Goal: Task Accomplishment & Management: Manage account settings

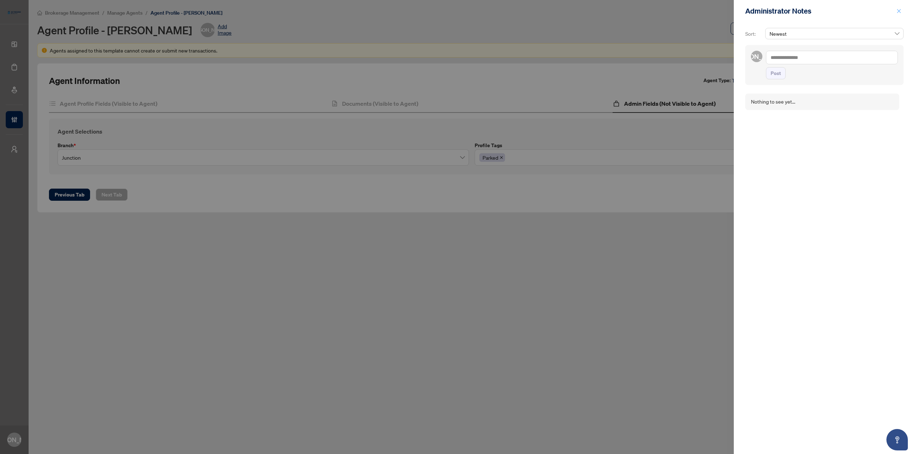
click at [901, 11] on icon "close" at bounding box center [898, 11] width 5 height 5
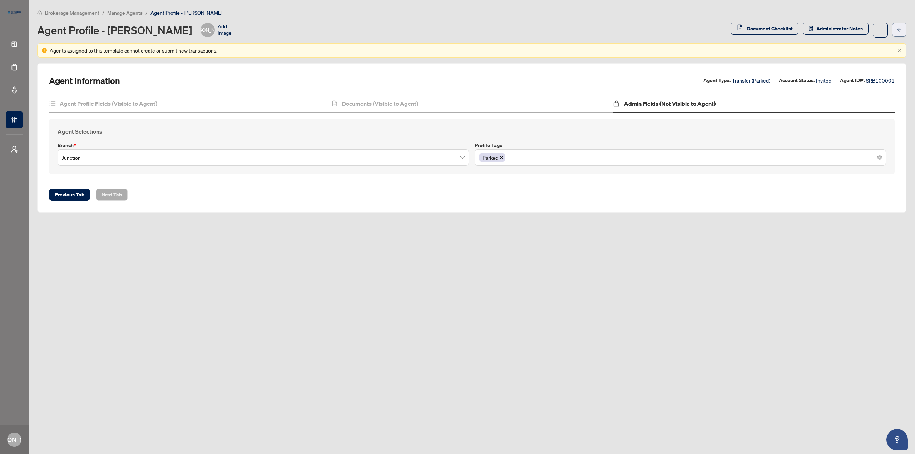
click at [901, 29] on icon "arrow-left" at bounding box center [899, 29] width 5 height 5
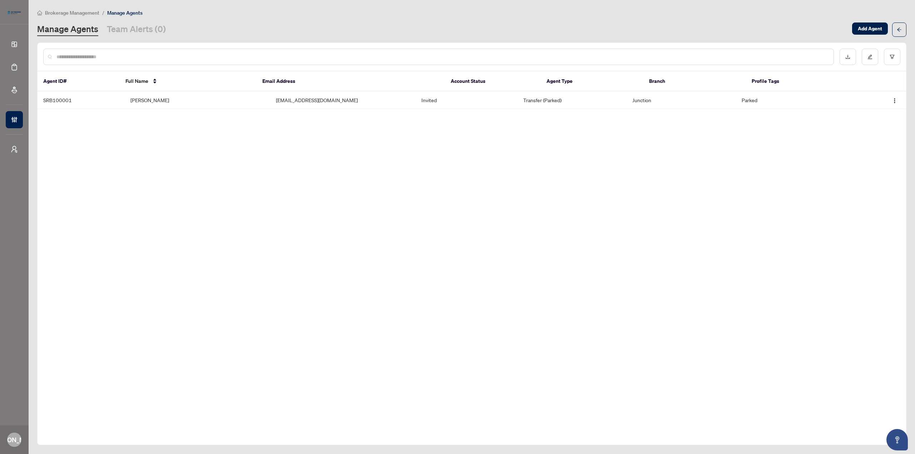
click at [471, 28] on div "Manage Agents Team Alerts (0)" at bounding box center [442, 29] width 811 height 13
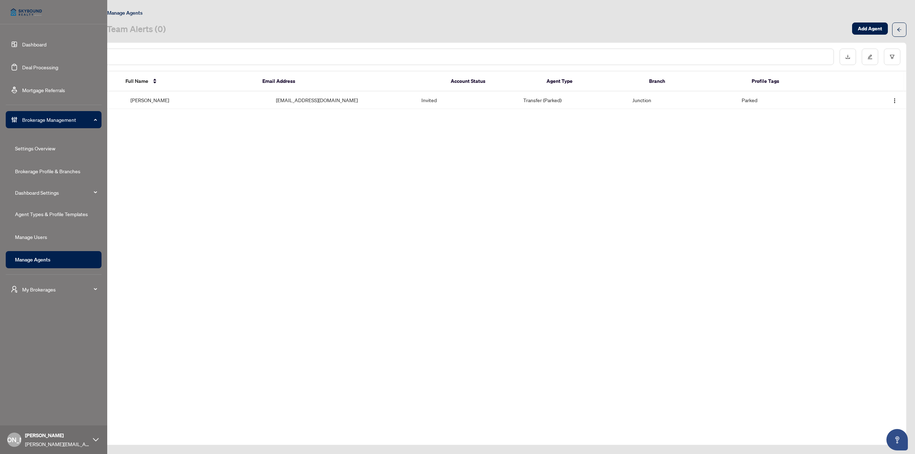
click at [22, 66] on link "Deal Processing" at bounding box center [40, 67] width 36 height 6
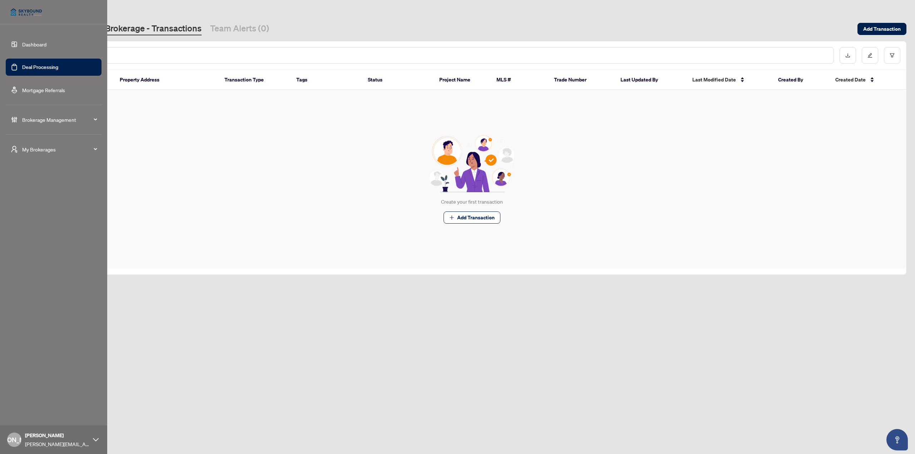
click at [47, 121] on span "Brokerage Management" at bounding box center [59, 120] width 74 height 8
click at [46, 240] on link "Manage Users" at bounding box center [31, 237] width 32 height 6
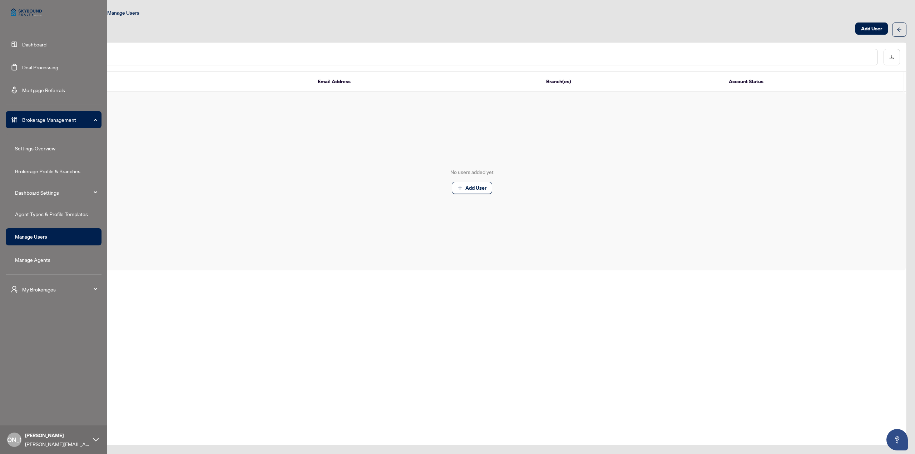
click at [51, 172] on link "Brokerage Profile & Branches" at bounding box center [47, 171] width 65 height 6
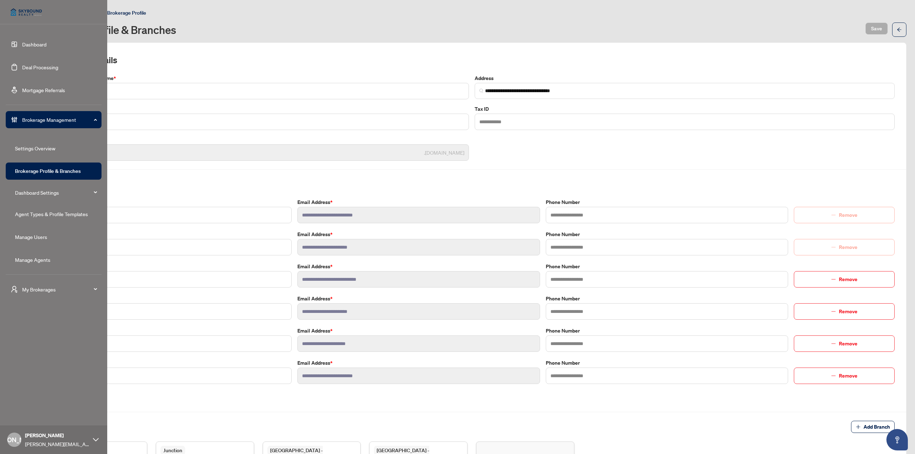
click at [46, 41] on link "Dashboard" at bounding box center [34, 44] width 24 height 6
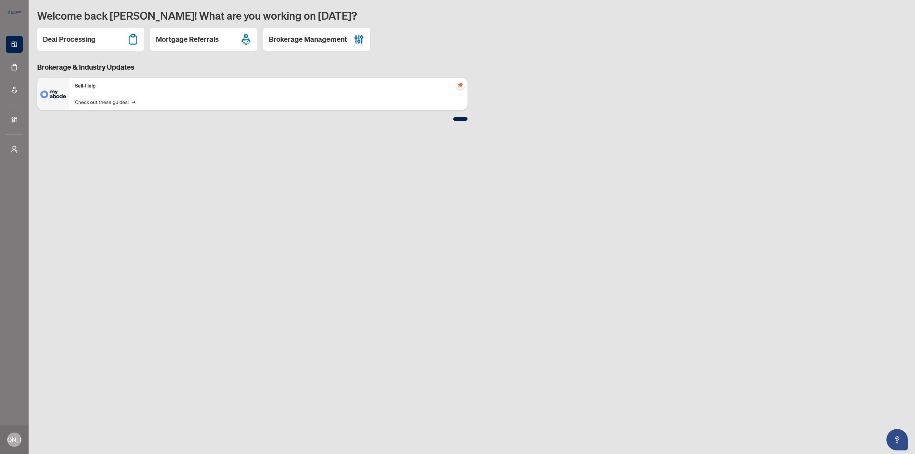
drag, startPoint x: 525, startPoint y: 185, endPoint x: 523, endPoint y: 190, distance: 5.6
click at [525, 185] on main "Welcome back Joseph! What are you working on today? Deal Processing Mortgage Re…" at bounding box center [472, 227] width 886 height 454
click at [346, 212] on main "Welcome back Joseph! What are you working on today? Deal Processing Mortgage Re…" at bounding box center [472, 227] width 886 height 454
click at [169, 275] on main "Welcome back Joseph! What are you working on today? Deal Processing Mortgage Re…" at bounding box center [472, 227] width 886 height 454
click at [507, 175] on main "Welcome back Joseph! What are you working on today? Deal Processing Mortgage Re…" at bounding box center [472, 227] width 886 height 454
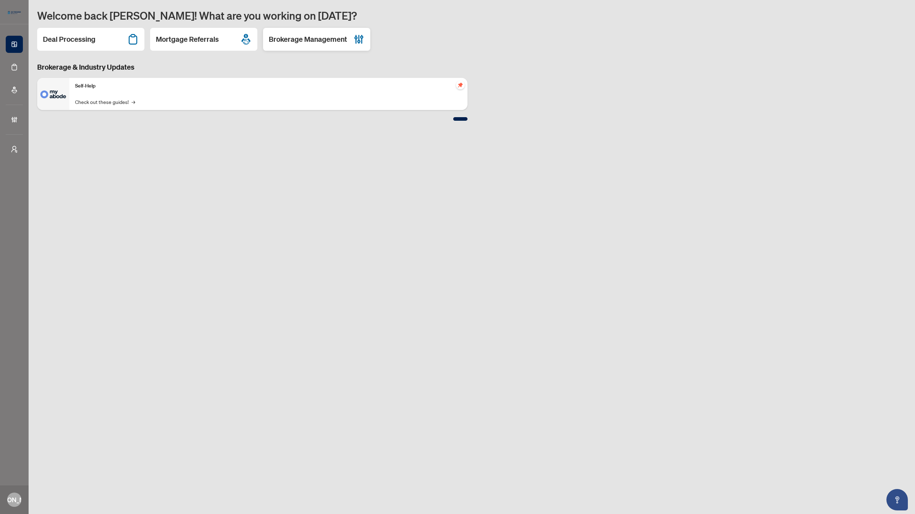
click at [320, 41] on h2 "Brokerage Management" at bounding box center [308, 39] width 78 height 10
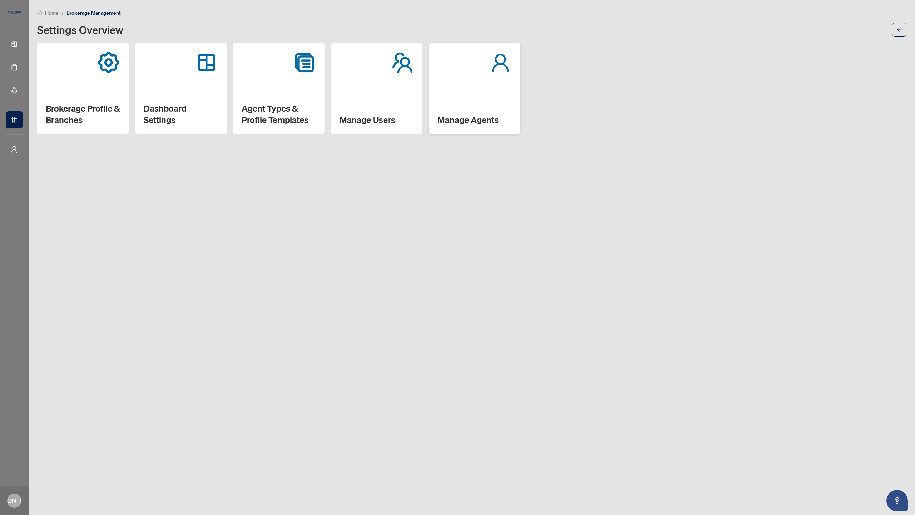
click at [473, 103] on div "Manage Agents" at bounding box center [475, 89] width 92 height 92
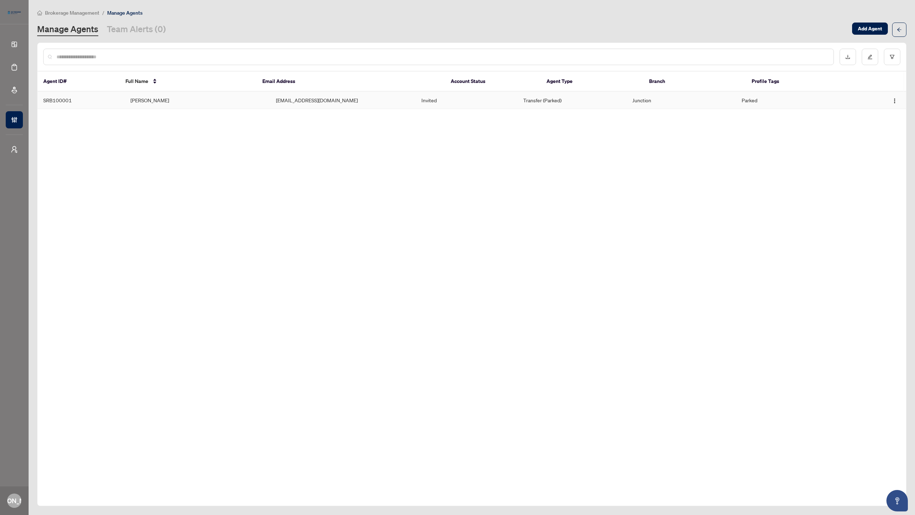
click at [276, 102] on td "josepha+skyboundagent@myabode.ca" at bounding box center [342, 101] width 145 height 18
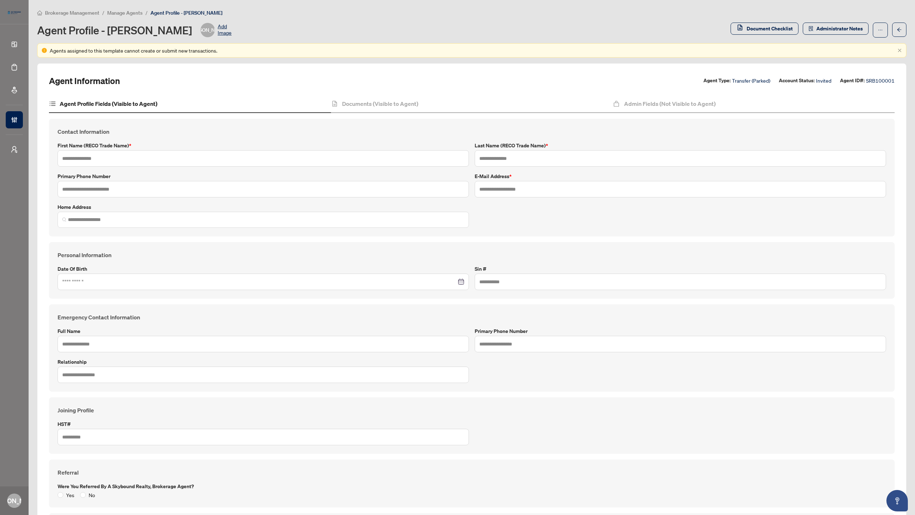
type input "******"
type input "*******"
type input "**********"
click at [373, 104] on h4 "Documents (Visible to Agent)" at bounding box center [380, 103] width 76 height 9
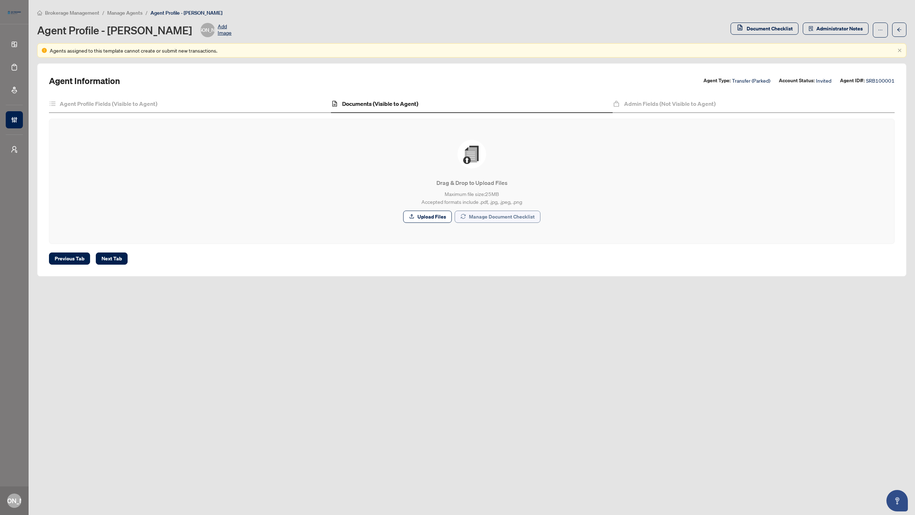
click at [503, 219] on span "Manage Document Checklist" at bounding box center [502, 216] width 66 height 11
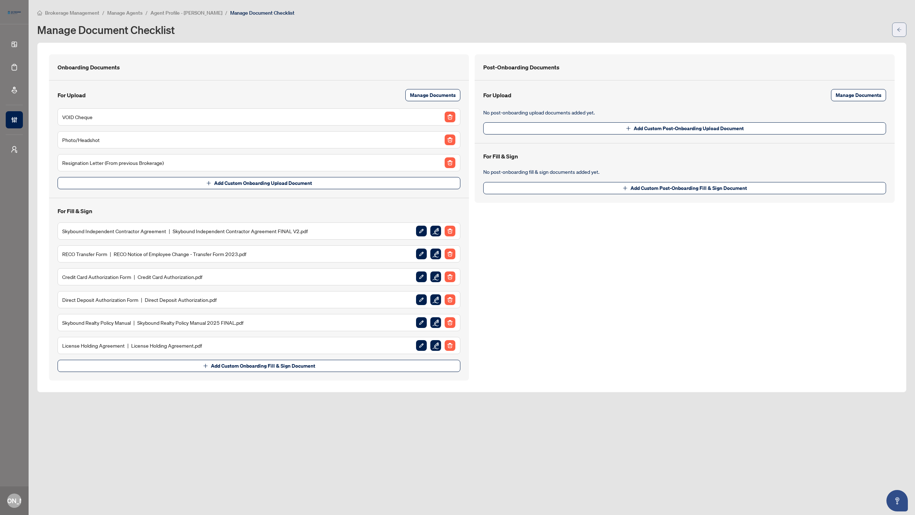
click at [900, 27] on icon "arrow-left" at bounding box center [899, 29] width 5 height 5
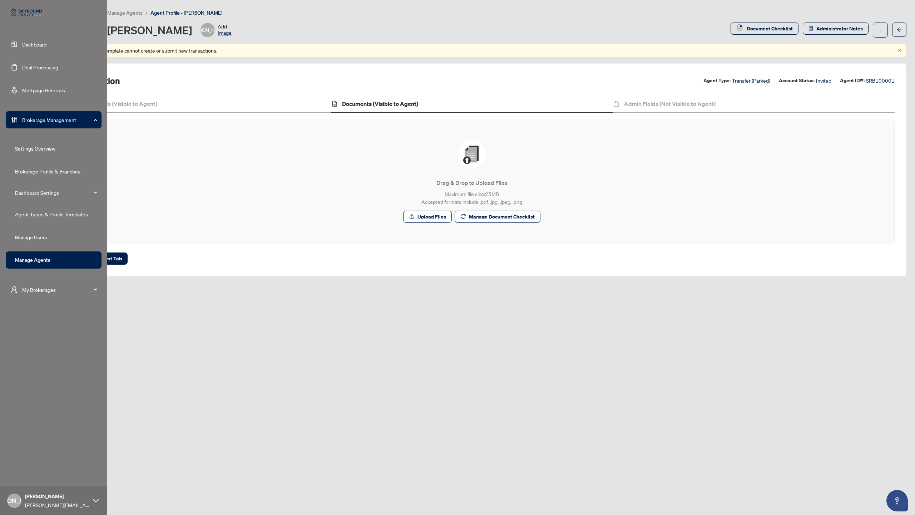
click at [24, 47] on link "Dashboard" at bounding box center [34, 44] width 24 height 6
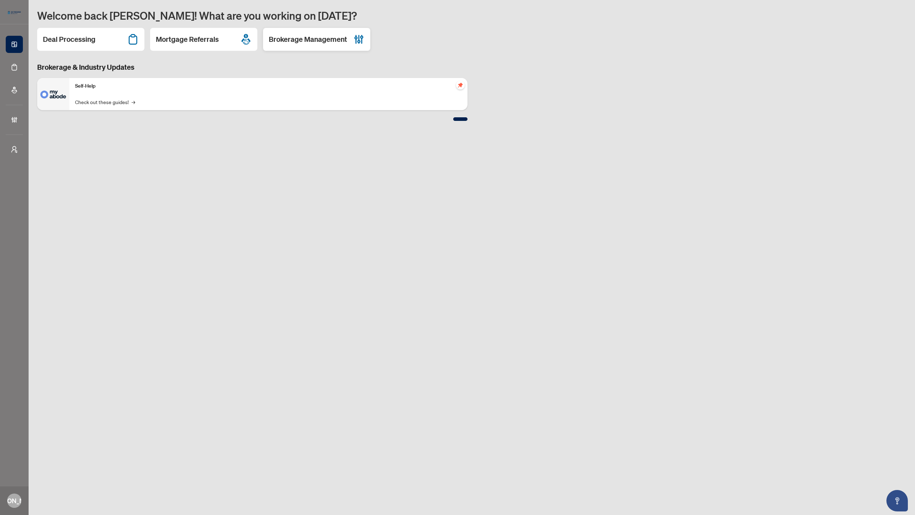
click at [311, 36] on h2 "Brokerage Management" at bounding box center [308, 39] width 78 height 10
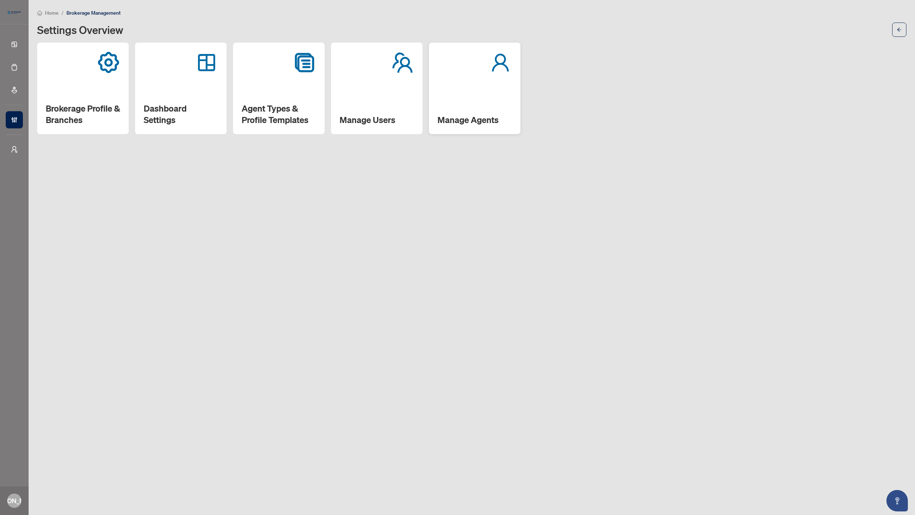
click at [478, 113] on div "Manage Agents" at bounding box center [475, 89] width 92 height 92
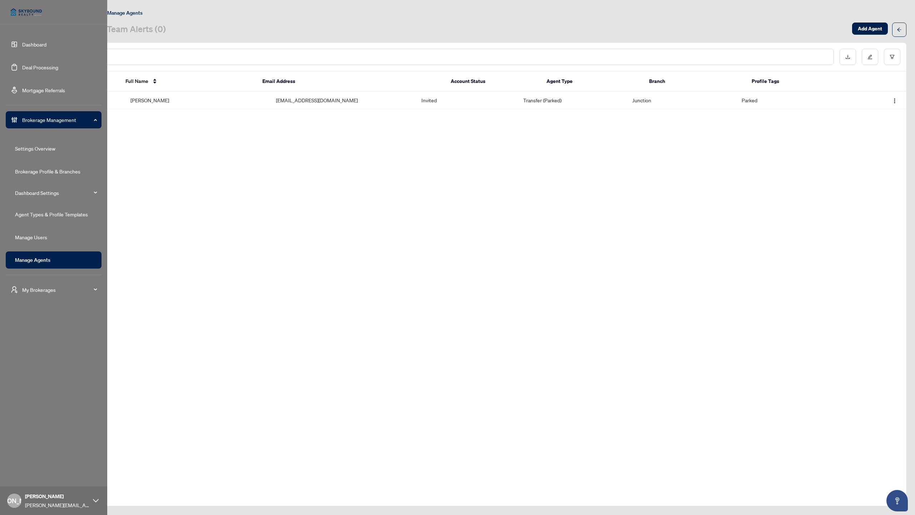
click at [22, 43] on link "Dashboard" at bounding box center [34, 44] width 24 height 6
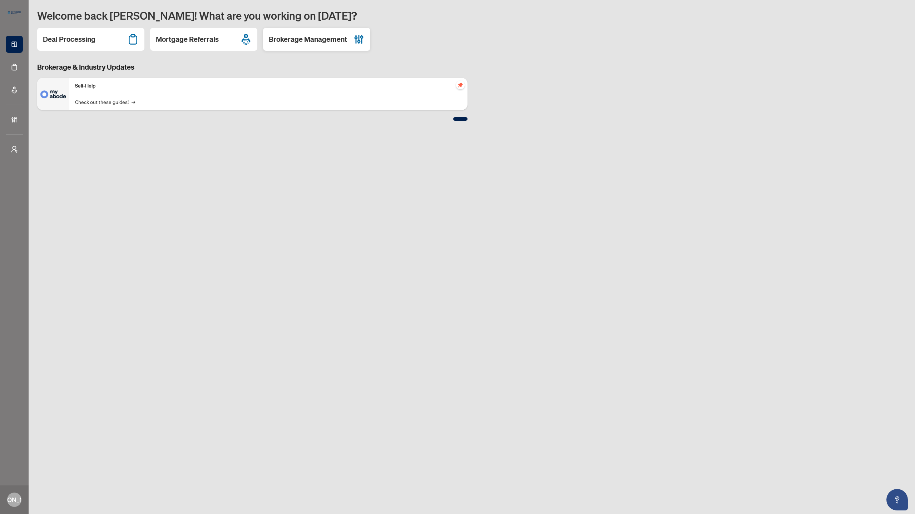
click at [318, 41] on h2 "Brokerage Management" at bounding box center [308, 39] width 78 height 10
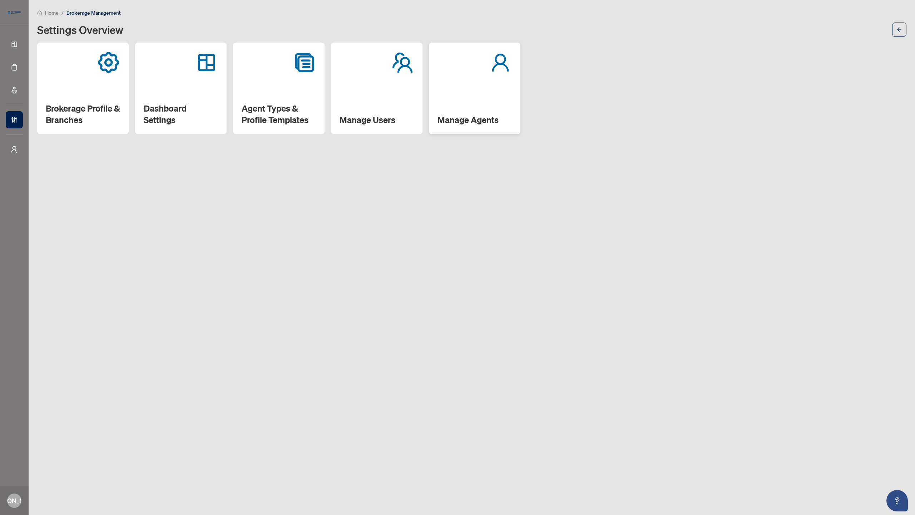
click at [473, 102] on div "Manage Agents" at bounding box center [475, 89] width 92 height 92
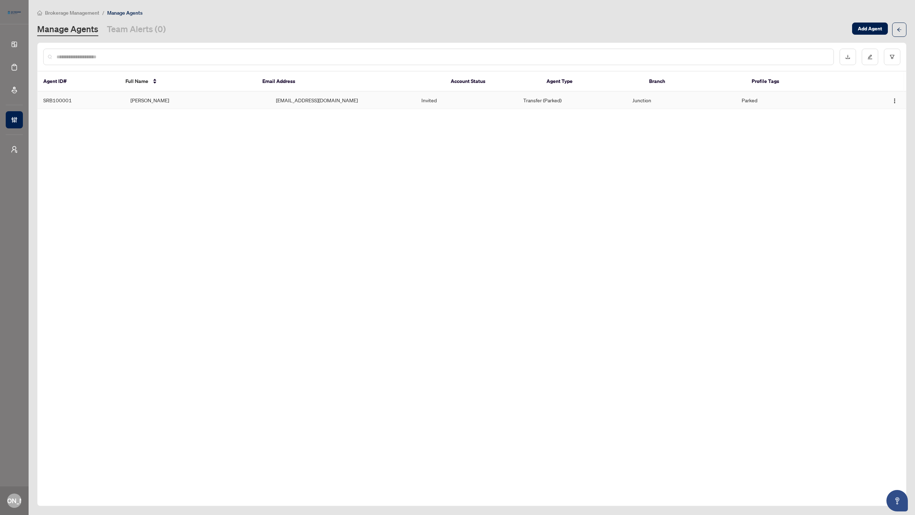
click at [216, 97] on td "[PERSON_NAME]" at bounding box center [197, 101] width 145 height 18
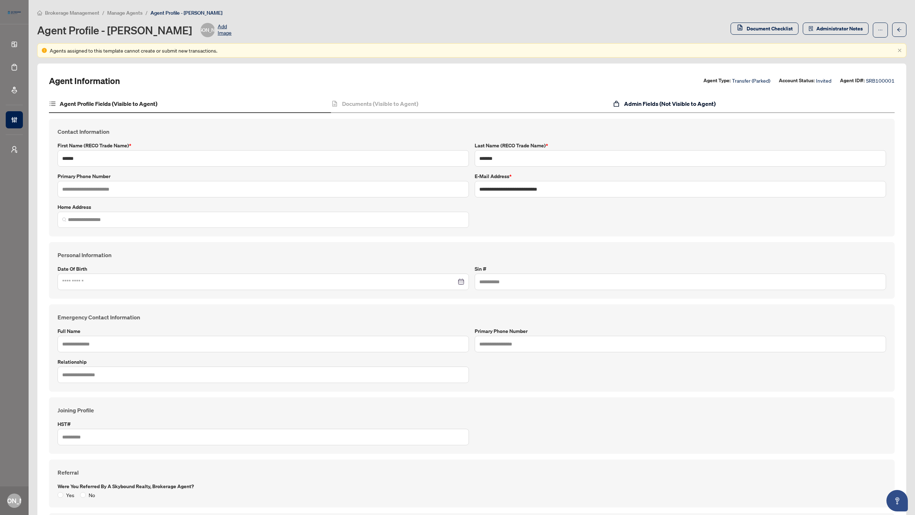
click at [664, 105] on h4 "Admin Fields (Not Visible to Agent)" at bounding box center [670, 103] width 92 height 9
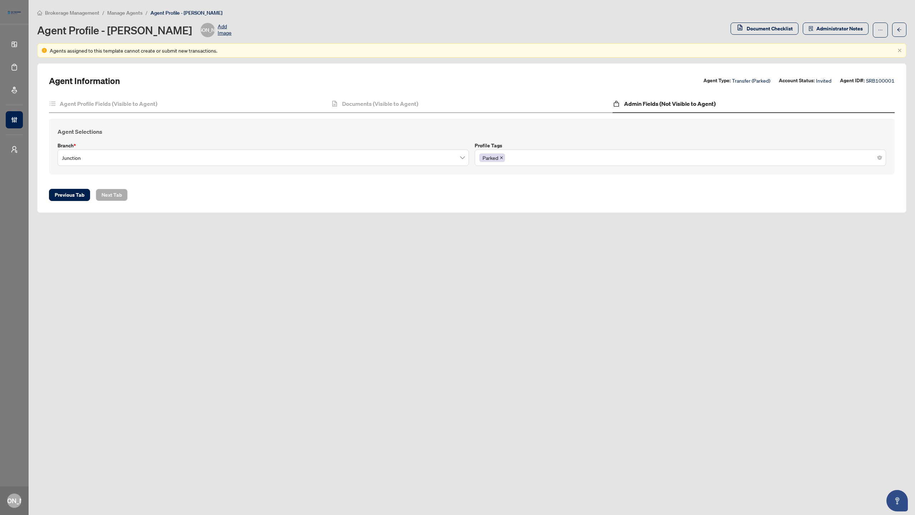
click at [502, 157] on icon "close" at bounding box center [502, 158] width 4 height 4
click at [681, 155] on div at bounding box center [680, 157] width 402 height 13
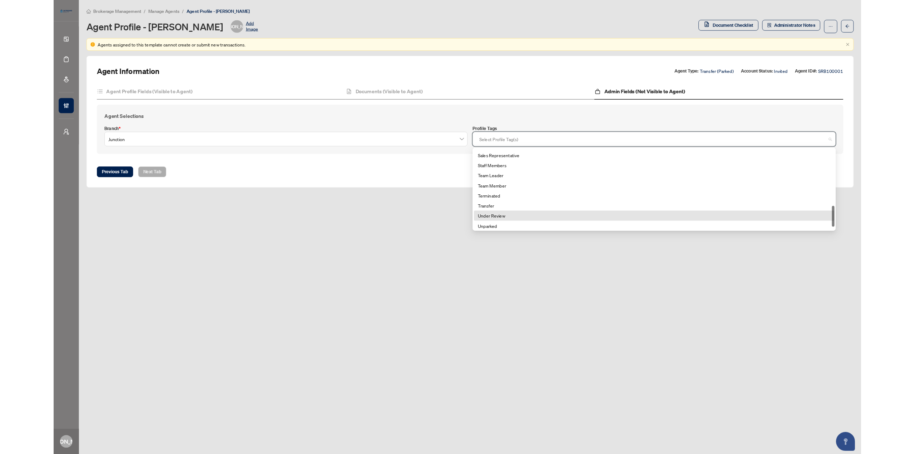
scroll to position [263, 0]
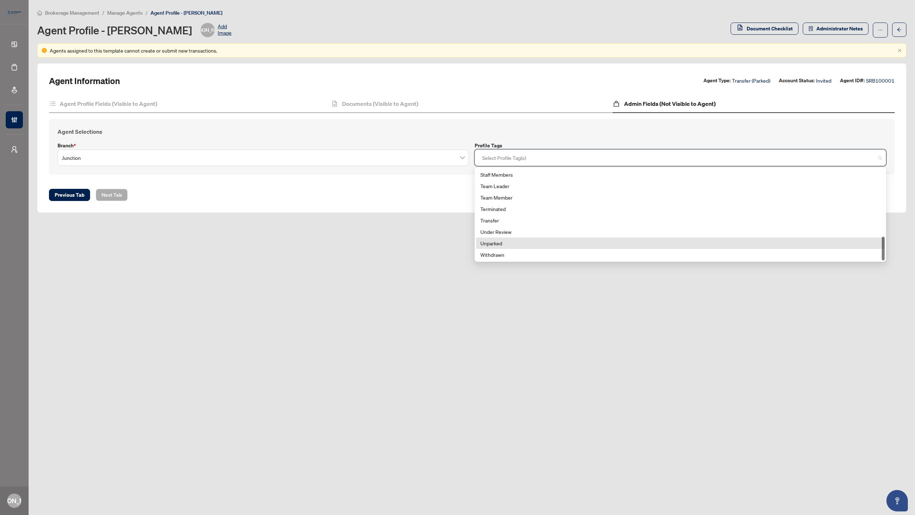
click at [507, 239] on div "Unparked" at bounding box center [680, 243] width 400 height 8
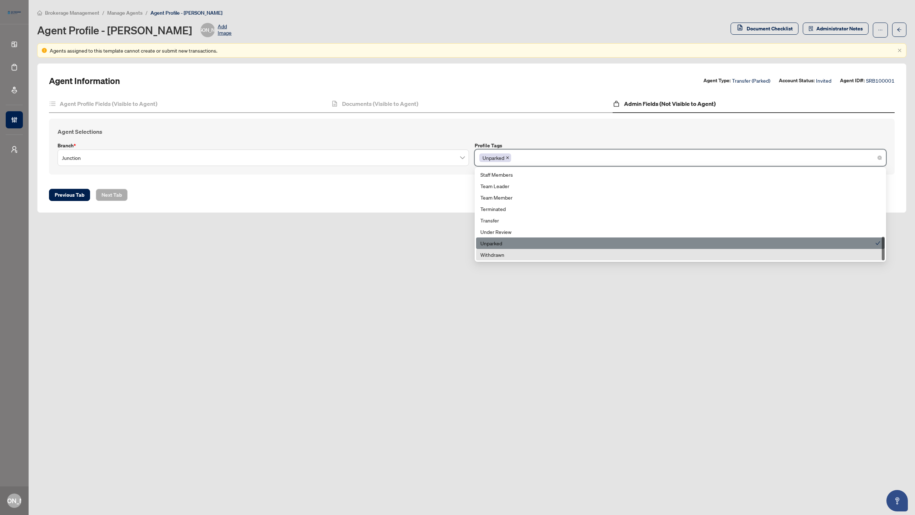
click at [505, 303] on main "Brokerage Management / Manage Agents / Agent Profile - Joseph Andrada Agent Pro…" at bounding box center [472, 257] width 886 height 515
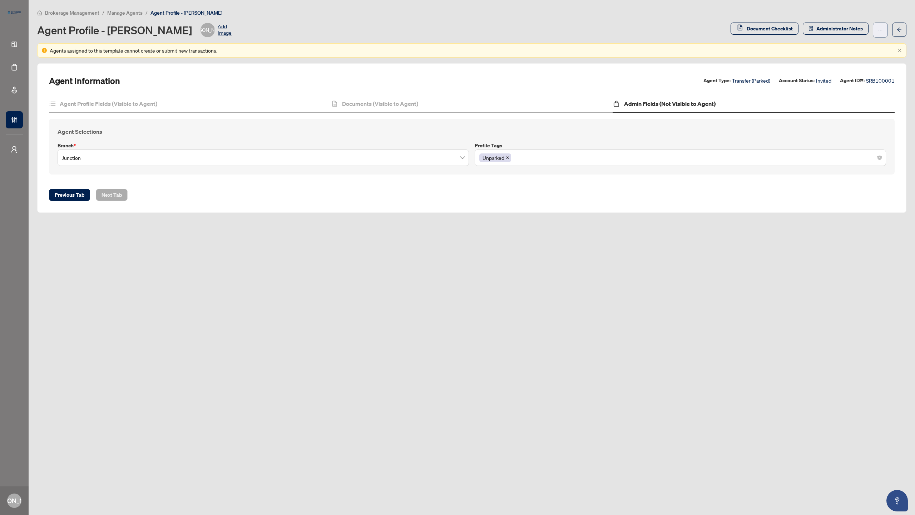
click at [881, 31] on icon "ellipsis" at bounding box center [880, 30] width 5 height 5
click at [866, 46] on span "Change Agent Type" at bounding box center [857, 46] width 49 height 8
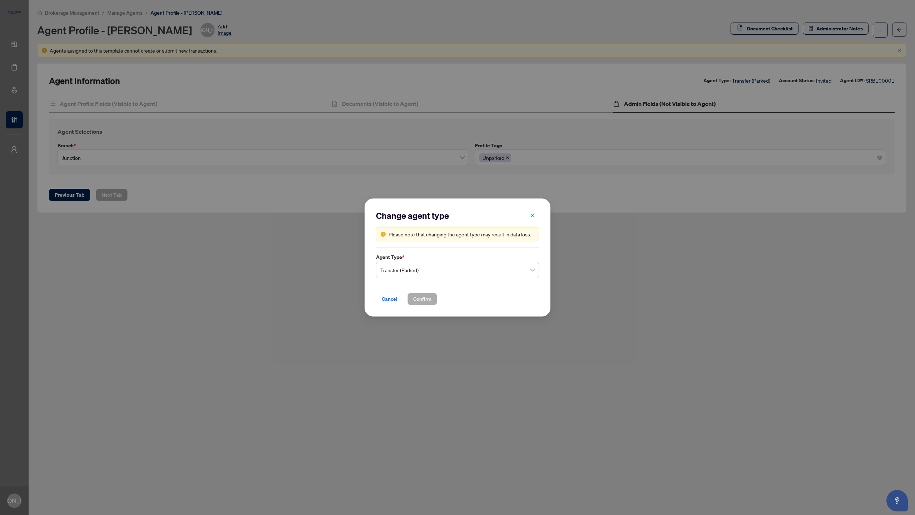
click at [529, 272] on span "Transfer (Parked)" at bounding box center [457, 270] width 154 height 14
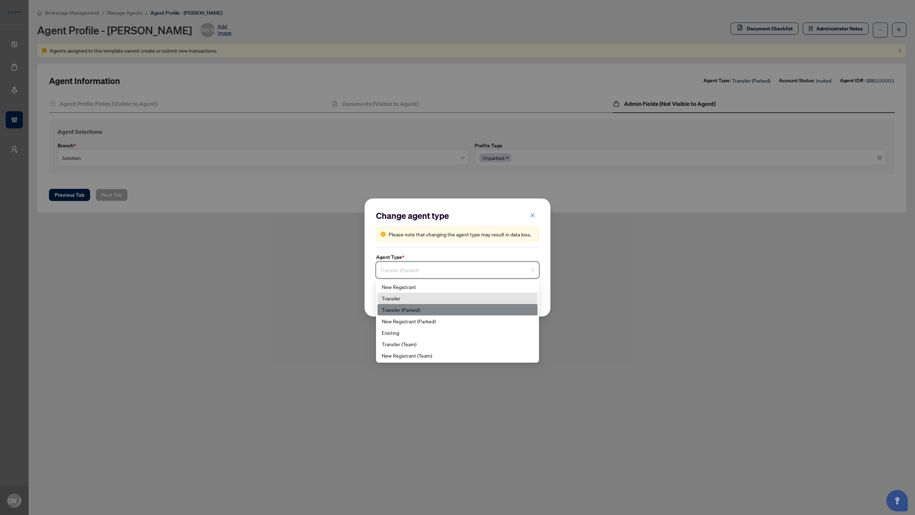
click at [428, 298] on div "Transfer" at bounding box center [458, 298] width 152 height 8
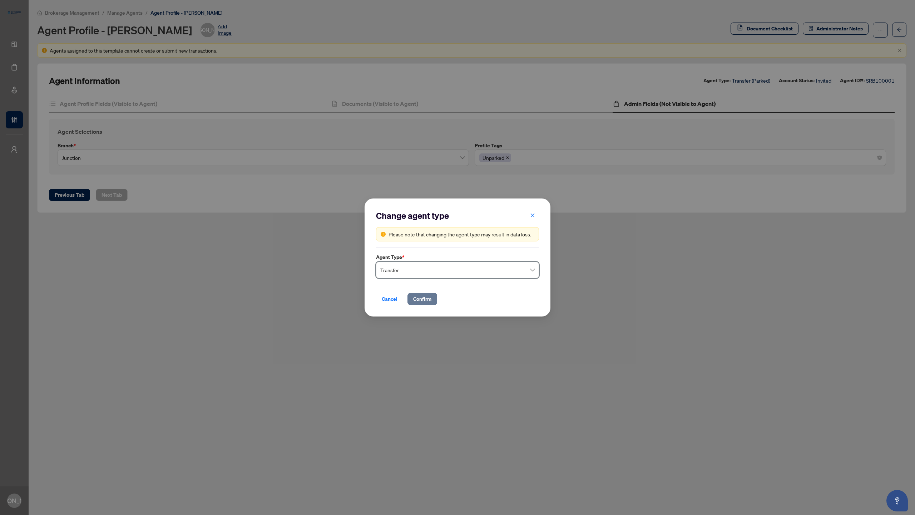
click at [418, 297] on span "Confirm" at bounding box center [422, 298] width 18 height 11
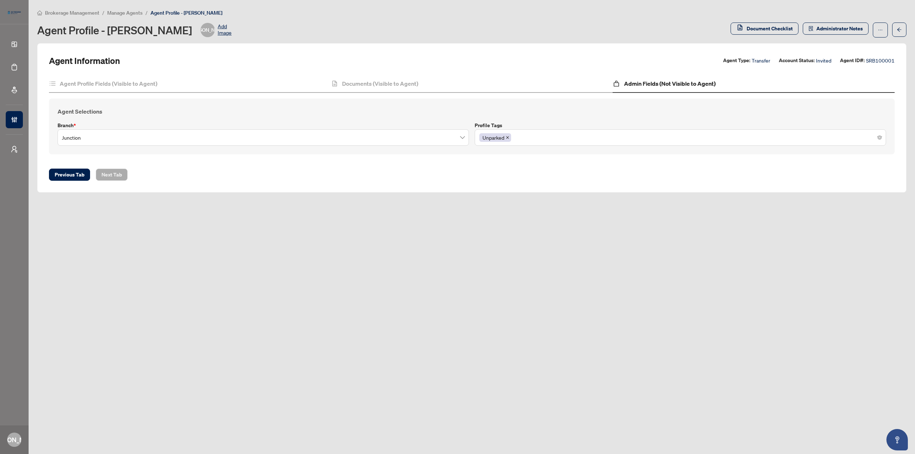
click at [889, 31] on div "Document Checklist Administrator Notes" at bounding box center [819, 30] width 176 height 15
click at [882, 34] on span "button" at bounding box center [880, 29] width 5 height 11
click at [858, 66] on span "Cancel Invitation" at bounding box center [857, 69] width 49 height 8
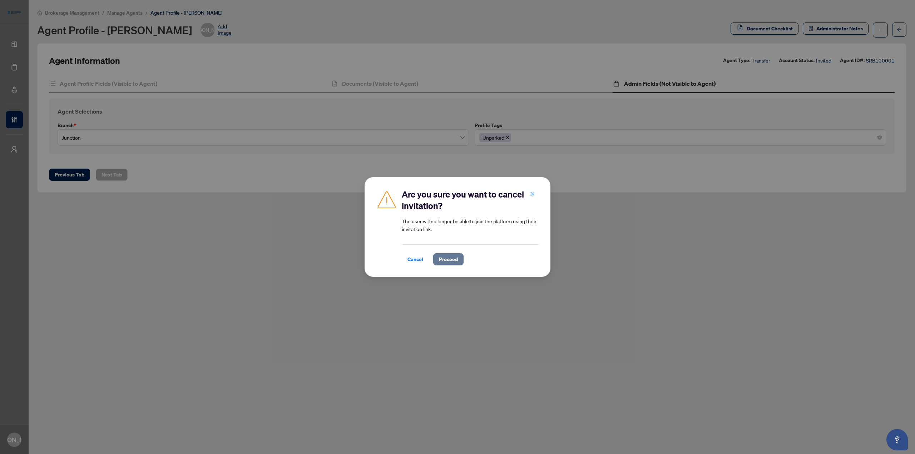
click at [453, 258] on span "Proceed" at bounding box center [448, 259] width 19 height 11
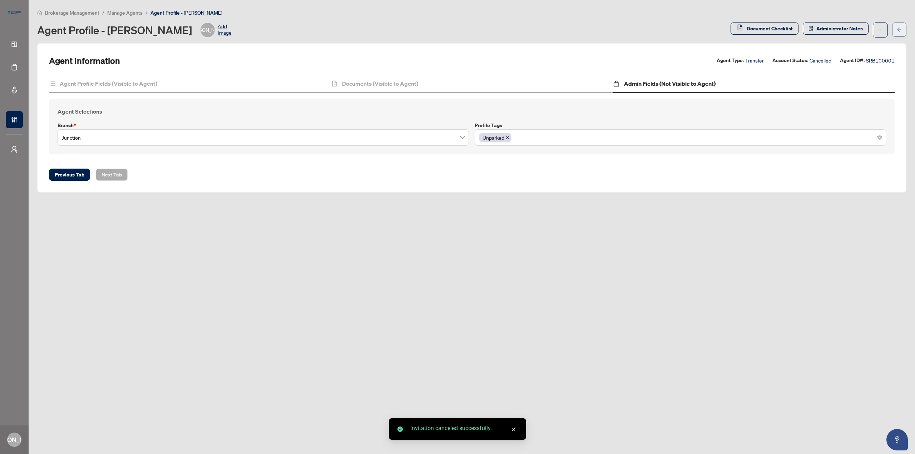
click at [895, 30] on button "button" at bounding box center [899, 30] width 14 height 14
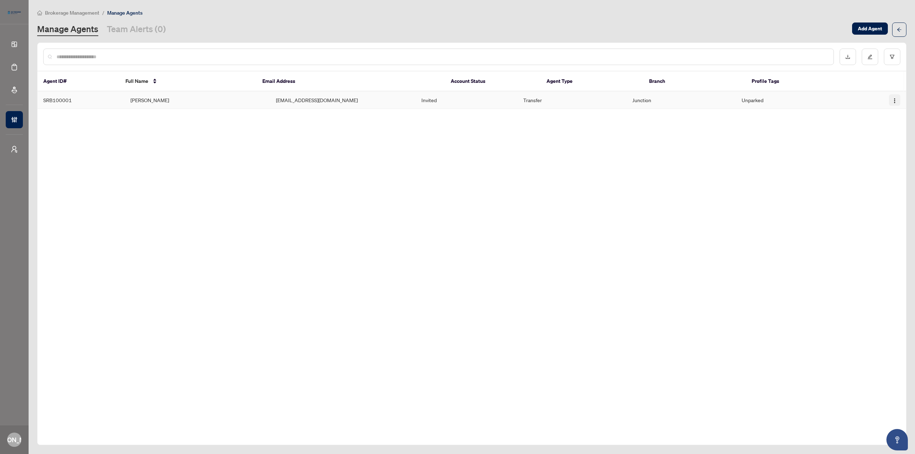
click at [895, 100] on img "button" at bounding box center [895, 101] width 6 height 6
click at [881, 138] on span "Cancel Invitation" at bounding box center [875, 137] width 39 height 8
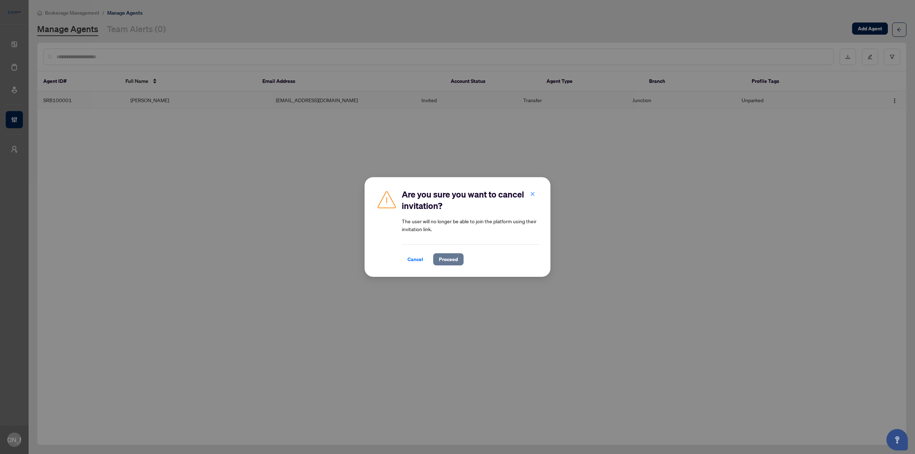
click at [454, 257] on span "Proceed" at bounding box center [448, 259] width 19 height 11
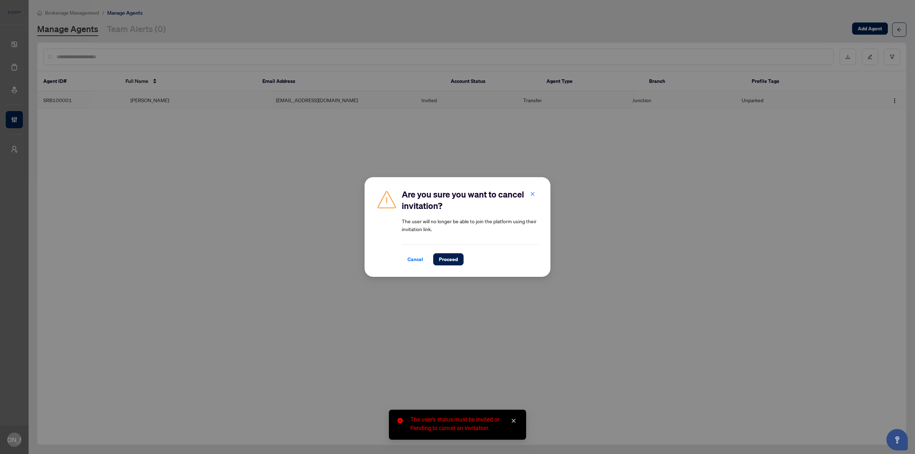
drag, startPoint x: 409, startPoint y: 259, endPoint x: 406, endPoint y: 264, distance: 5.9
click at [409, 261] on span "Cancel" at bounding box center [415, 259] width 16 height 11
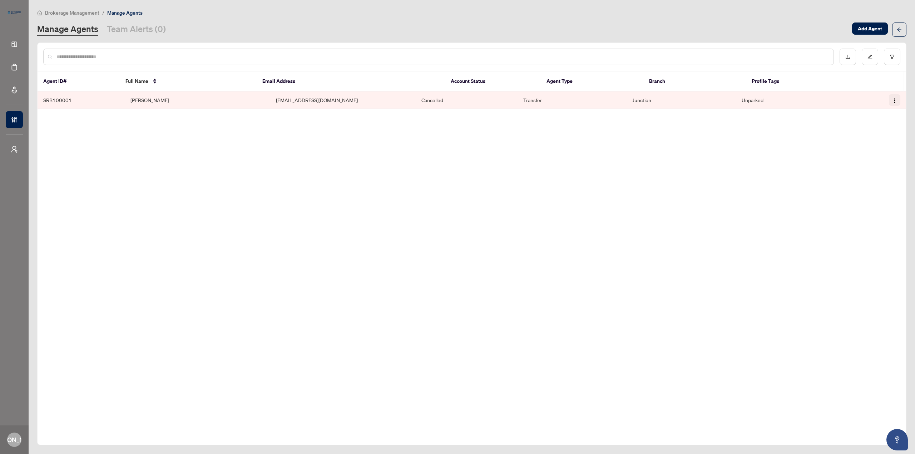
click at [897, 99] on img "button" at bounding box center [895, 101] width 6 height 6
click at [878, 134] on span "Delete Agent" at bounding box center [875, 137] width 39 height 8
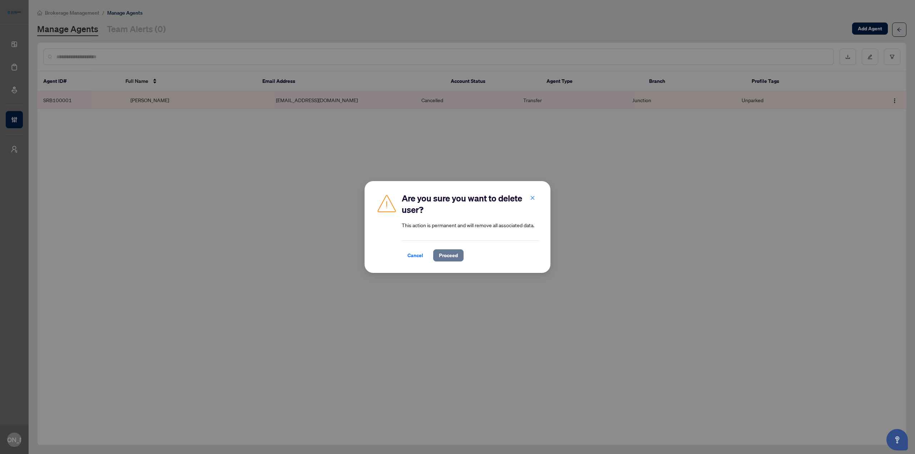
click at [454, 258] on span "Proceed" at bounding box center [448, 255] width 19 height 11
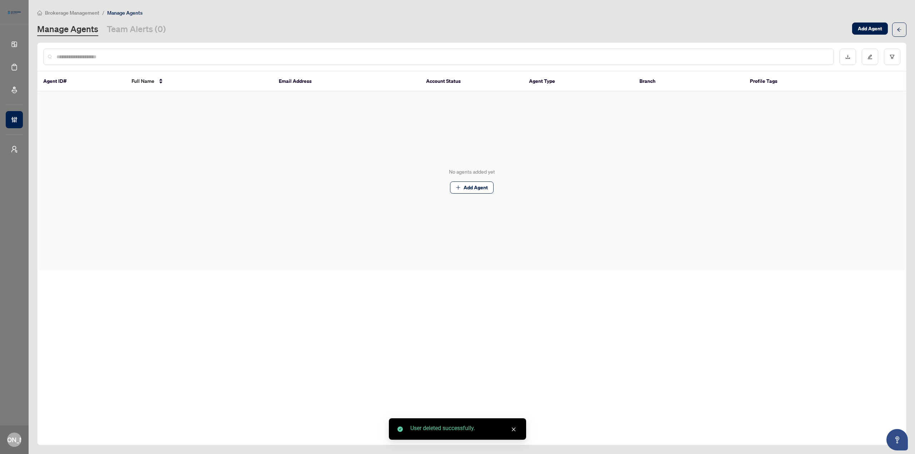
click at [582, 290] on div "Agent ID# Full Name Email Address Account Status Agent Type Branch Profile Tags…" at bounding box center [471, 244] width 869 height 403
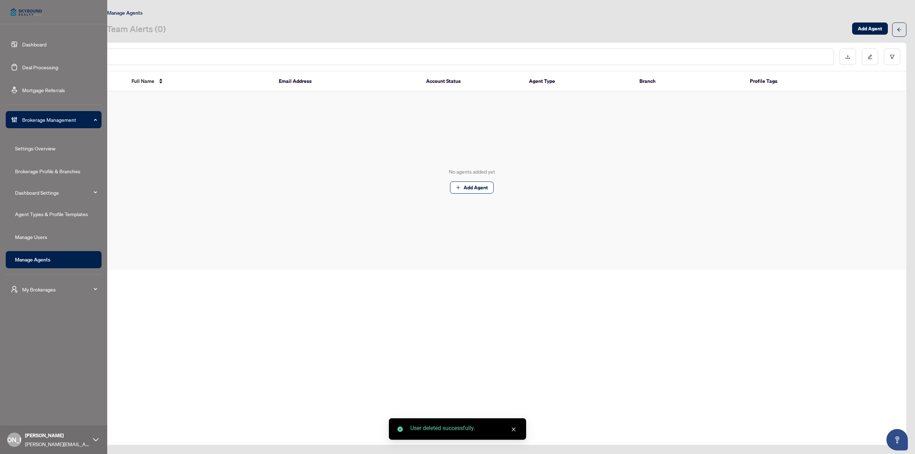
click at [22, 44] on link "Dashboard" at bounding box center [34, 44] width 24 height 6
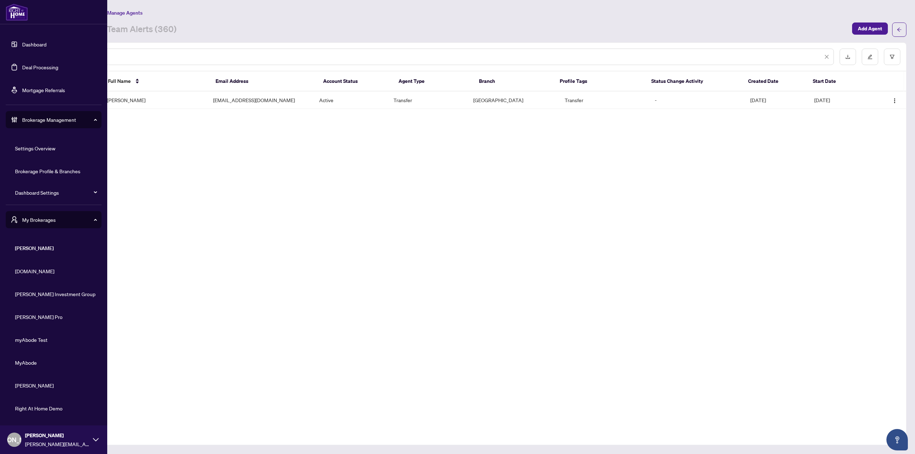
click at [22, 42] on link "Dashboard" at bounding box center [34, 44] width 24 height 6
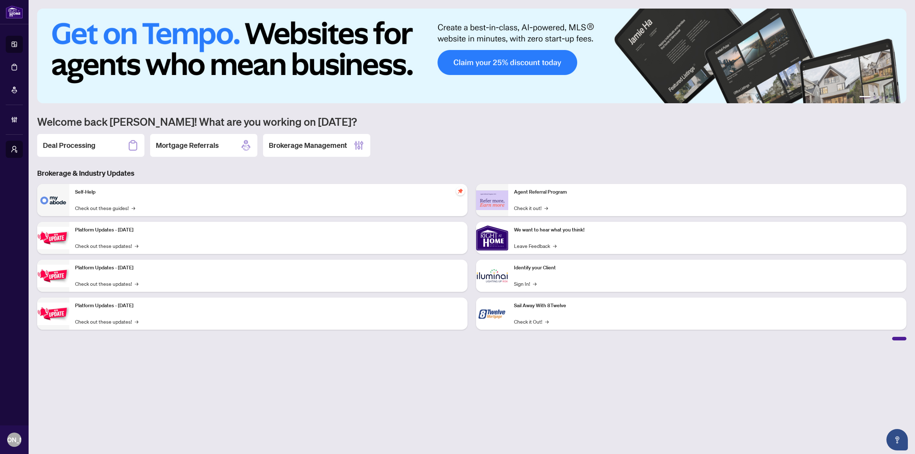
click at [503, 127] on h1 "Welcome back [PERSON_NAME]! What are you working on [DATE]?" at bounding box center [471, 122] width 869 height 14
click at [303, 145] on h2 "Brokerage Management" at bounding box center [308, 145] width 78 height 10
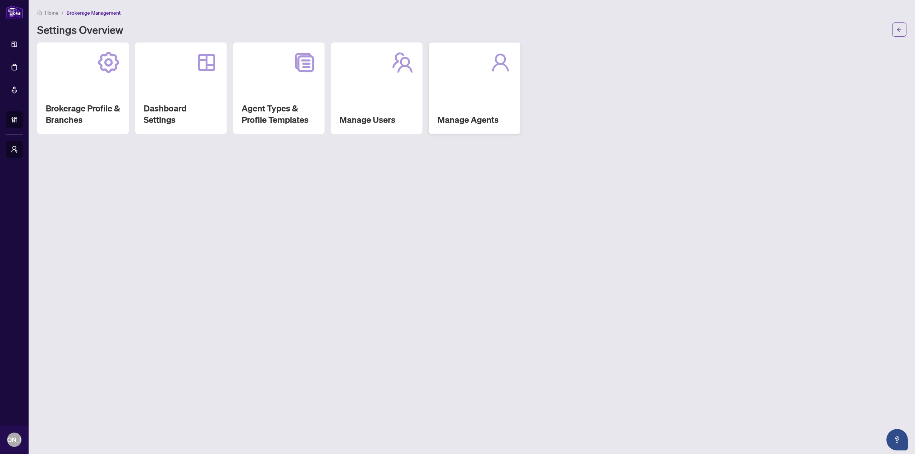
click at [460, 82] on div "Manage Agents" at bounding box center [475, 89] width 92 height 92
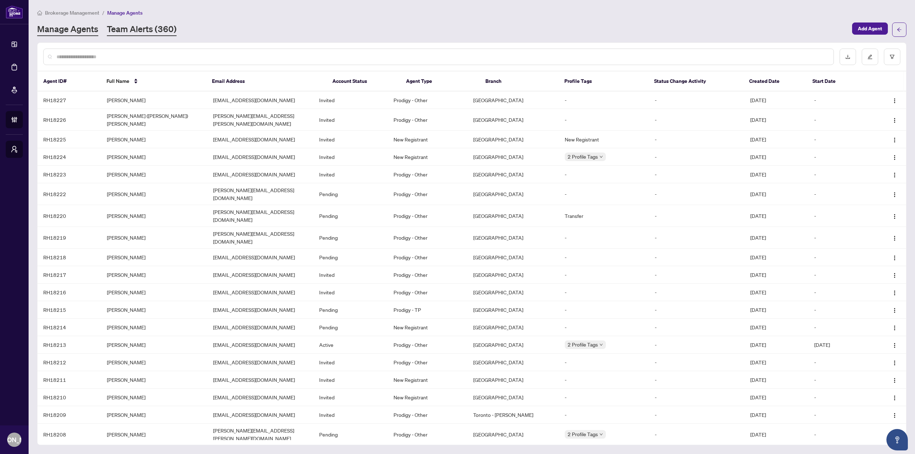
click at [171, 27] on link "Team Alerts (360)" at bounding box center [142, 29] width 70 height 13
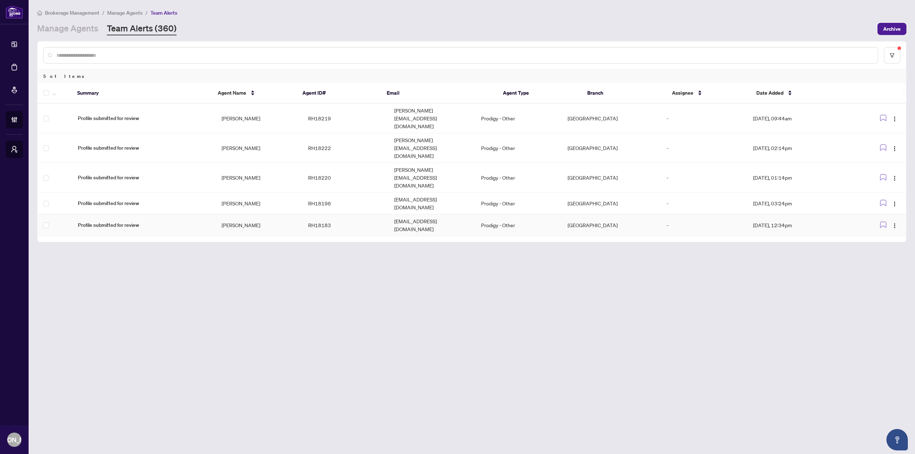
click at [304, 214] on td "RH18183" at bounding box center [345, 225] width 87 height 22
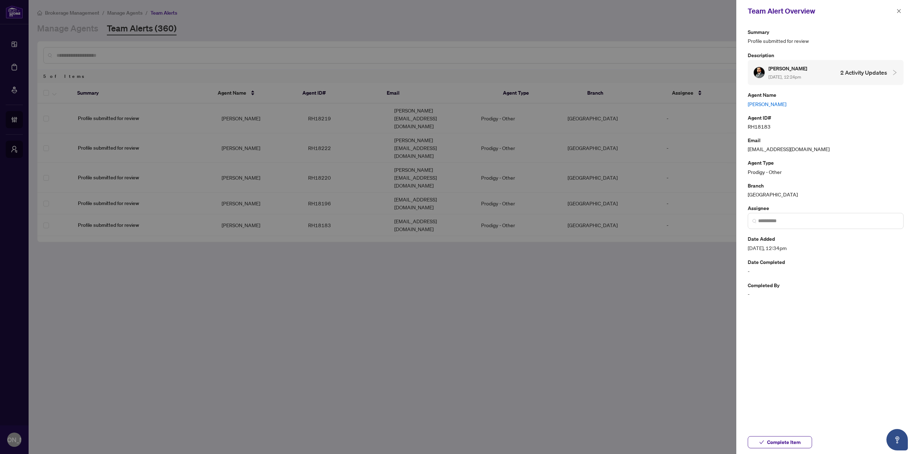
click at [864, 70] on h4 "2 Activity Updates" at bounding box center [863, 72] width 47 height 9
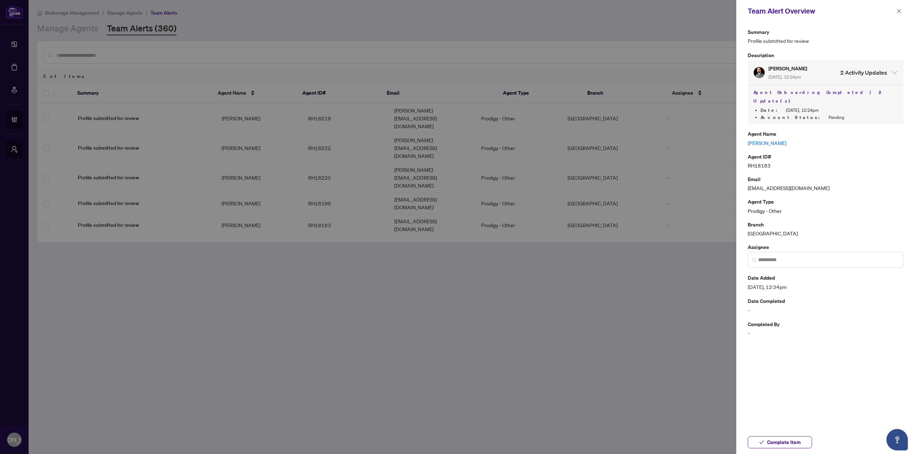
click at [864, 70] on h4 "2 Activity Updates" at bounding box center [863, 72] width 47 height 9
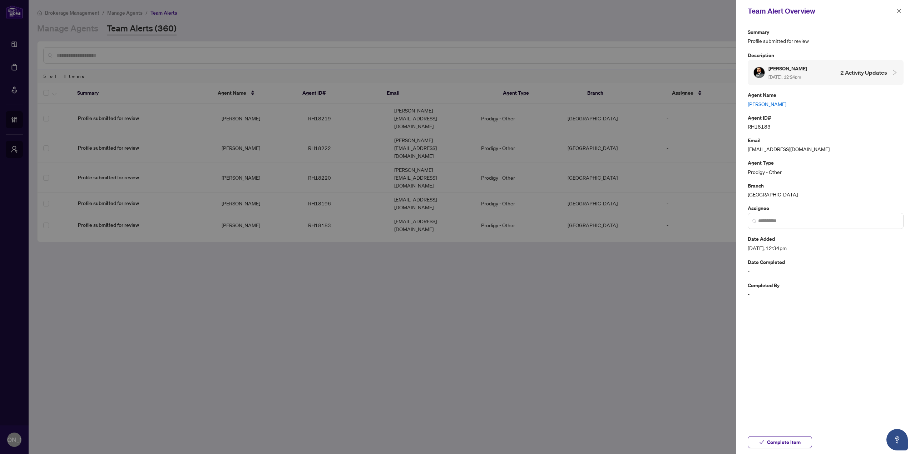
click at [778, 104] on link "[PERSON_NAME]" at bounding box center [826, 104] width 156 height 8
drag, startPoint x: 898, startPoint y: 15, endPoint x: 695, endPoint y: 46, distance: 205.3
click at [897, 15] on span "button" at bounding box center [898, 10] width 5 height 11
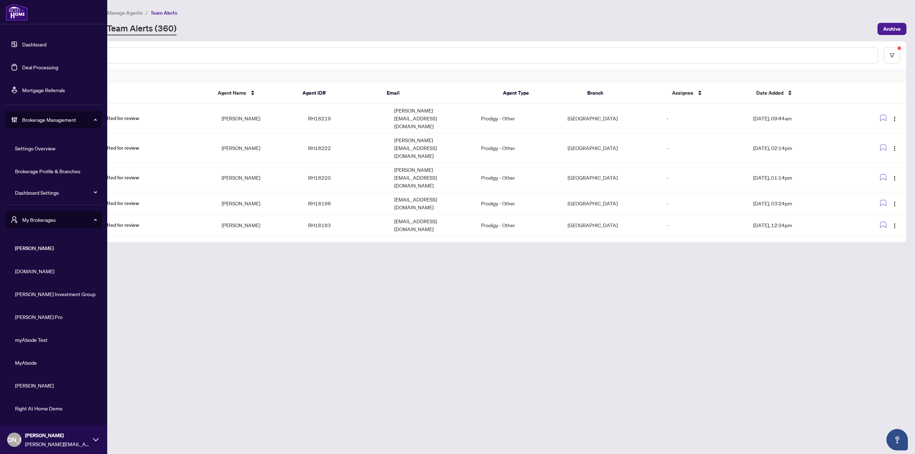
click at [22, 48] on link "Dashboard" at bounding box center [34, 44] width 24 height 6
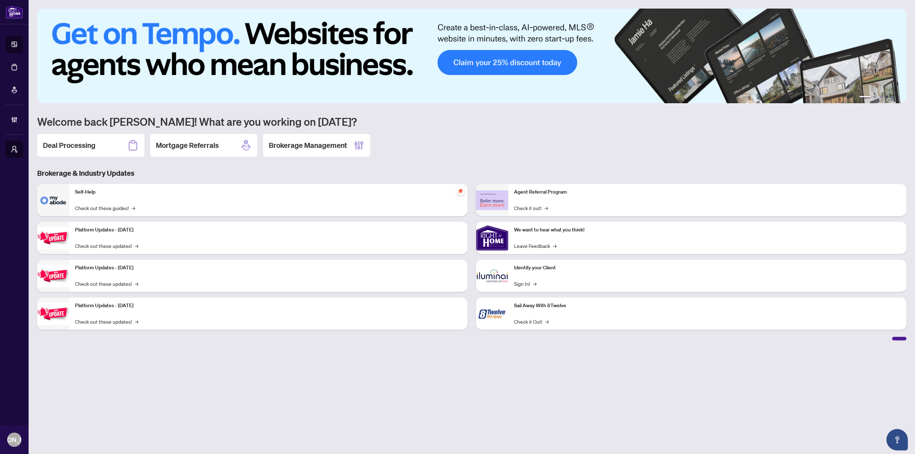
click at [377, 359] on main "1 2 3 4 5 6 Welcome back [PERSON_NAME]! What are you working on [DATE]? Deal Pr…" at bounding box center [472, 227] width 886 height 454
click at [263, 374] on main "1 2 3 4 5 6 Welcome back [PERSON_NAME]! What are you working on [DATE]? Deal Pr…" at bounding box center [472, 227] width 886 height 454
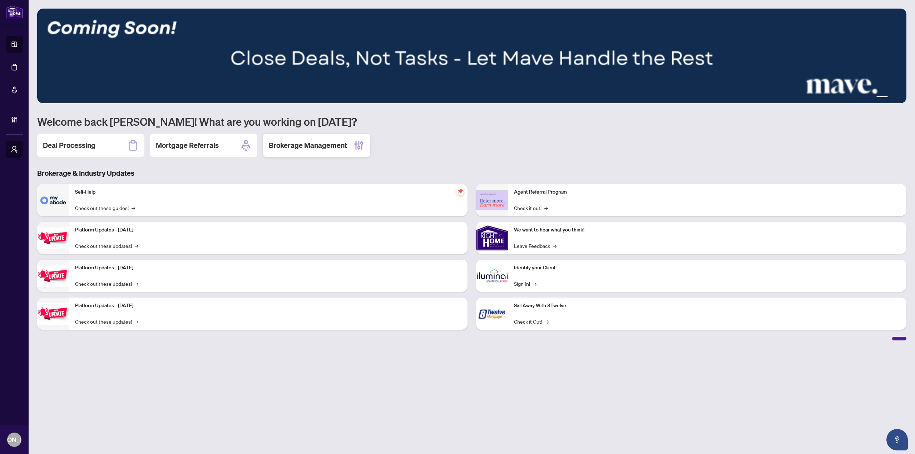
click at [291, 140] on h2 "Brokerage Management" at bounding box center [308, 145] width 78 height 10
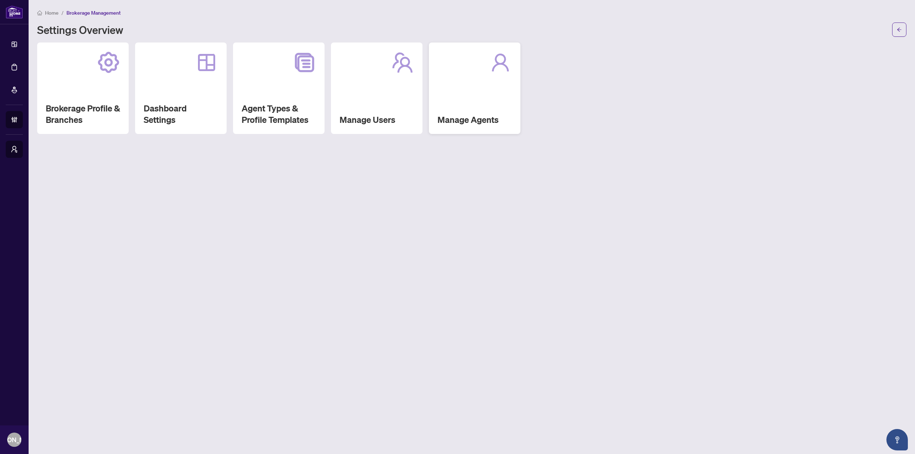
click at [445, 110] on div "Manage Agents" at bounding box center [475, 89] width 92 height 92
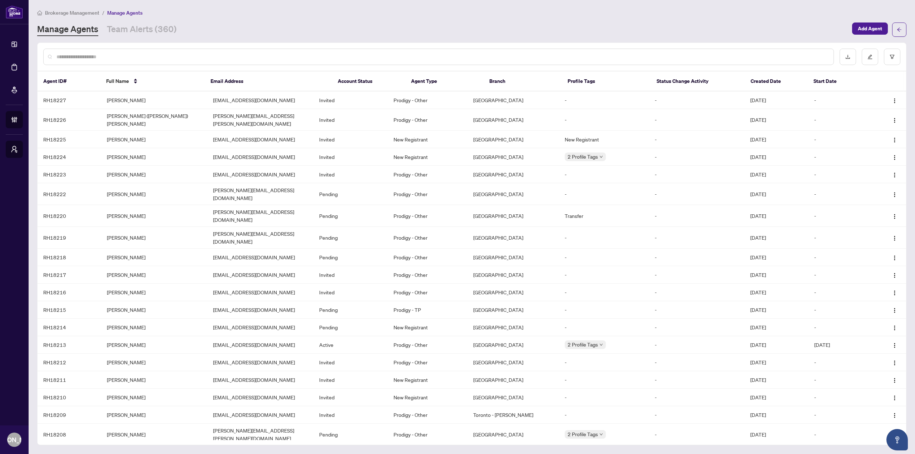
drag, startPoint x: 850, startPoint y: 60, endPoint x: 817, endPoint y: 26, distance: 47.5
click at [817, 26] on div "Brokerage Management / Manage Agents Manage Agents Team Alerts (360) Add Agent …" at bounding box center [471, 227] width 869 height 437
click at [891, 57] on icon "filter" at bounding box center [892, 57] width 4 height 4
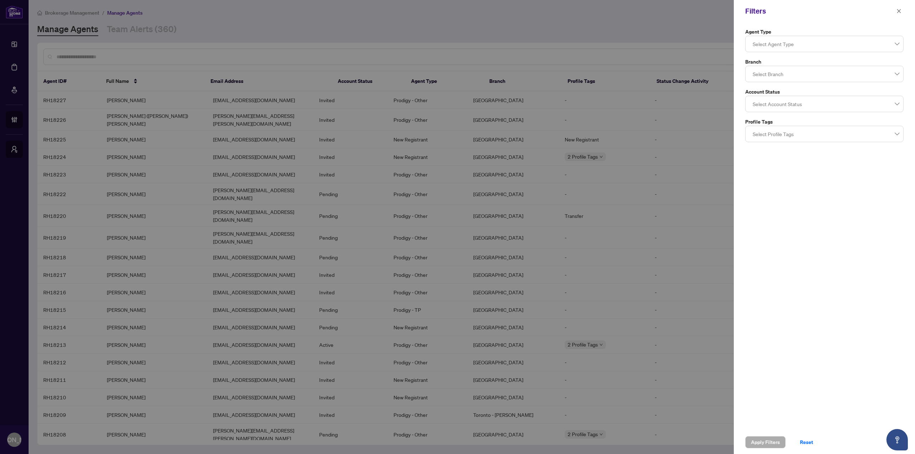
click at [884, 45] on div at bounding box center [824, 44] width 149 height 13
click at [900, 8] on span "button" at bounding box center [898, 10] width 5 height 11
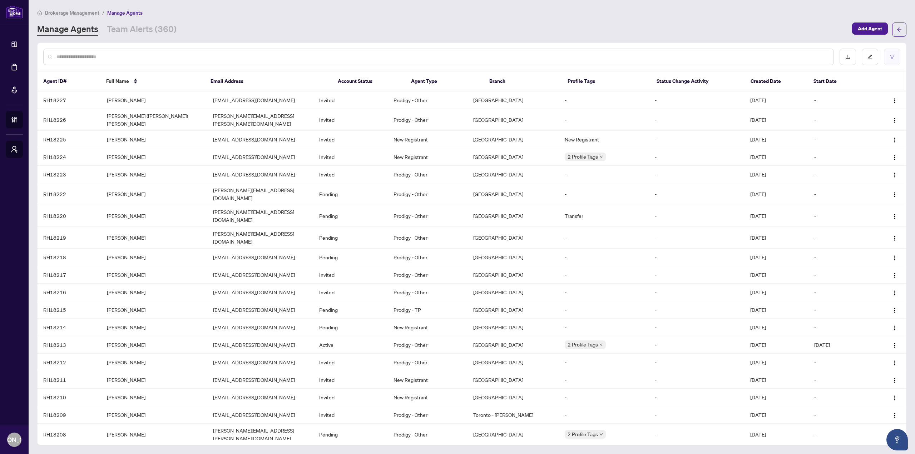
click at [887, 55] on button "button" at bounding box center [892, 57] width 16 height 16
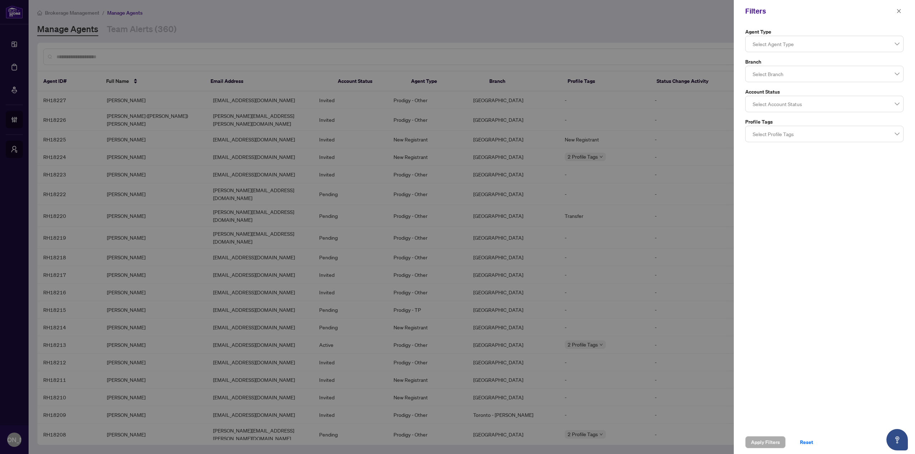
click at [809, 137] on div at bounding box center [824, 134] width 149 height 13
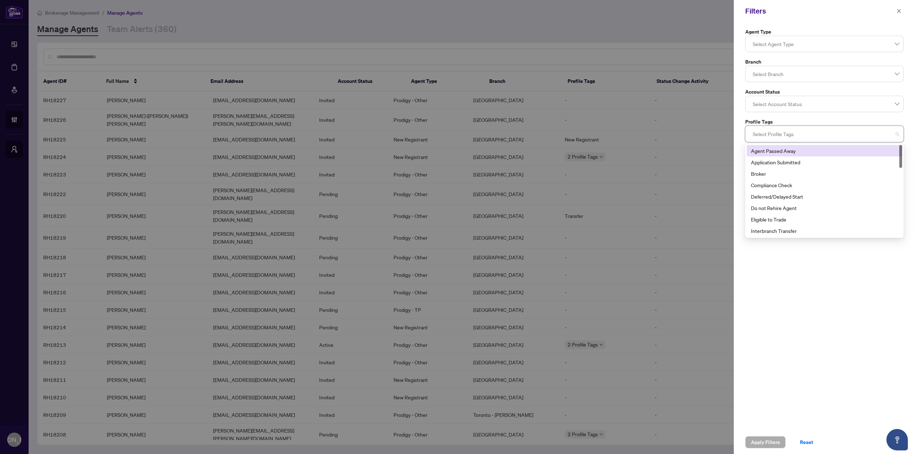
click at [809, 137] on div at bounding box center [824, 134] width 149 height 13
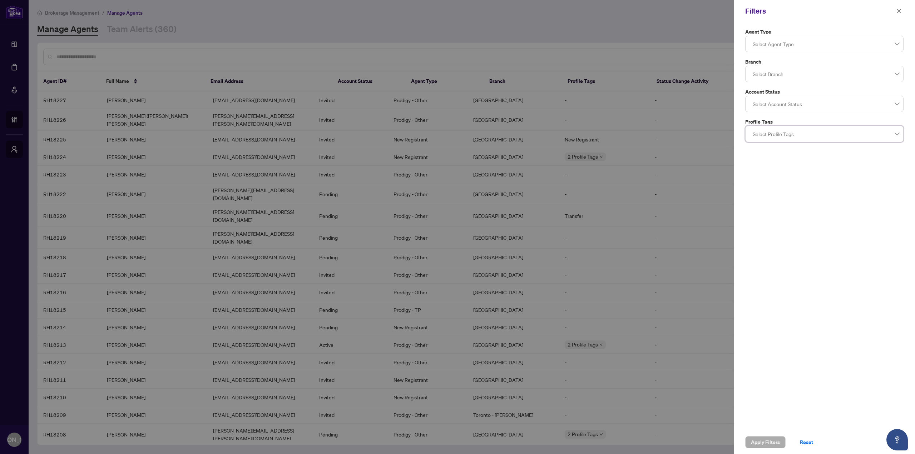
click at [821, 102] on div at bounding box center [824, 104] width 149 height 13
click at [804, 133] on div "Active" at bounding box center [824, 132] width 147 height 8
click at [804, 130] on div "Active" at bounding box center [822, 132] width 142 height 8
click at [774, 268] on div "Agent Type Select Agent Type Branch Select Branch Account Status Select Account…" at bounding box center [824, 226] width 181 height 409
click at [902, 13] on button "button" at bounding box center [898, 11] width 9 height 9
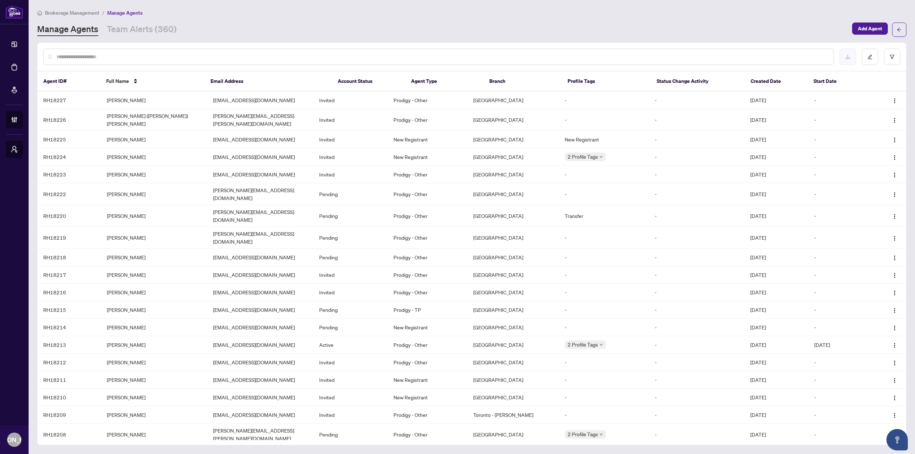
click at [850, 56] on icon "download" at bounding box center [847, 56] width 5 height 5
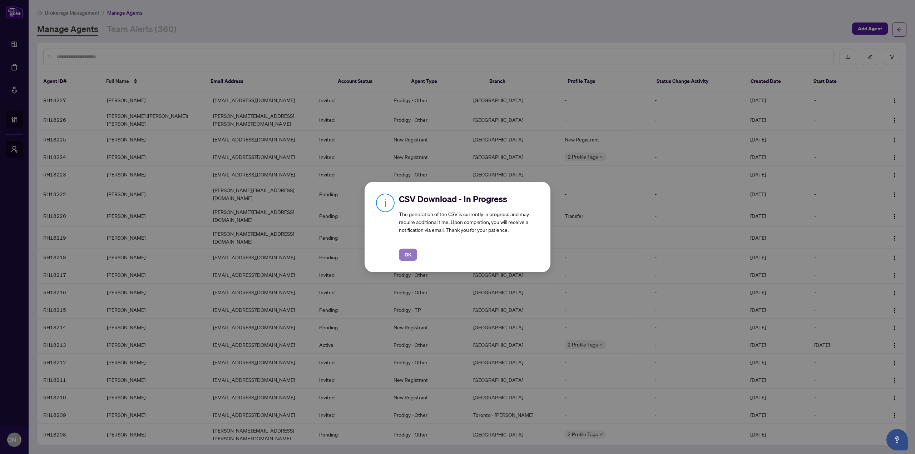
click at [410, 255] on span "OK" at bounding box center [408, 254] width 7 height 11
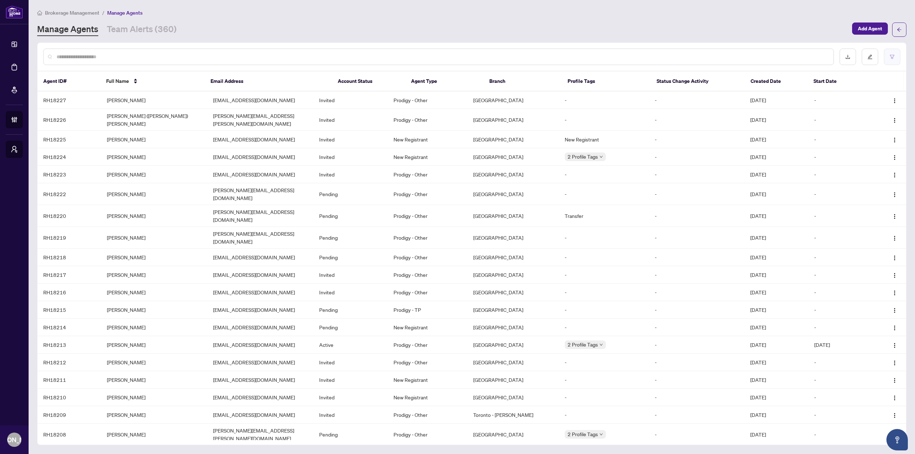
click at [896, 56] on button "button" at bounding box center [892, 57] width 16 height 16
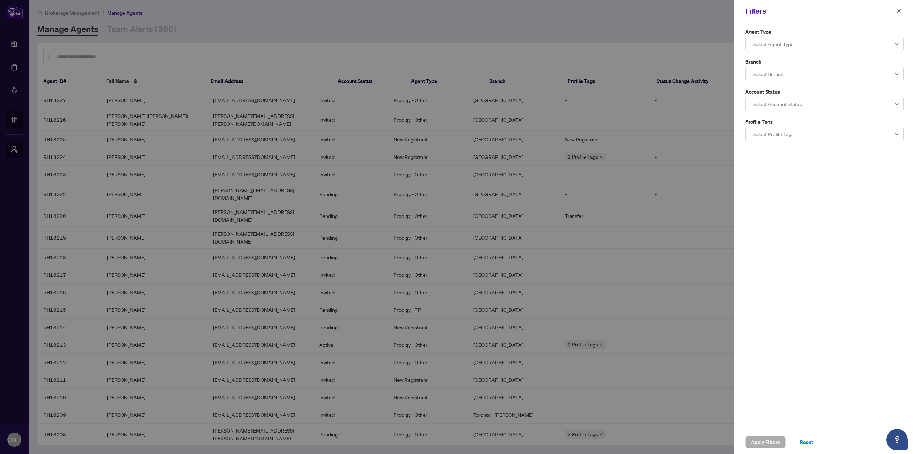
click at [820, 102] on div at bounding box center [824, 104] width 149 height 13
click at [767, 132] on div "Active" at bounding box center [824, 132] width 147 height 8
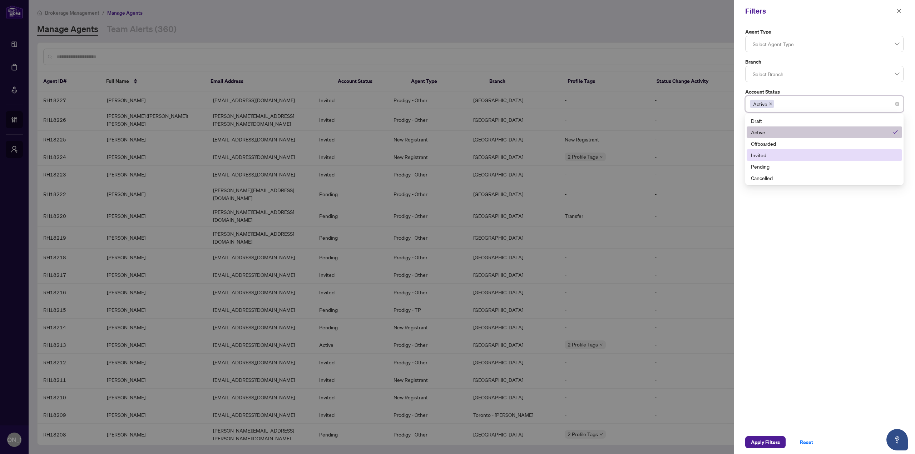
click at [770, 156] on div "Invited" at bounding box center [824, 155] width 147 height 8
click at [770, 168] on div "Pending" at bounding box center [824, 167] width 147 height 8
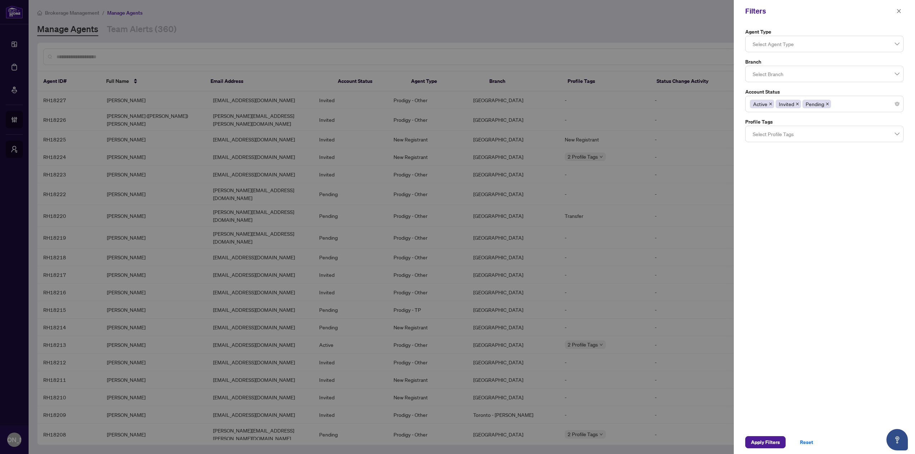
click at [810, 249] on div "Agent Type Select Agent Type Branch Select Branch Account Status Active Invited…" at bounding box center [824, 226] width 181 height 409
click at [759, 440] on span "Apply Filters" at bounding box center [765, 442] width 29 height 11
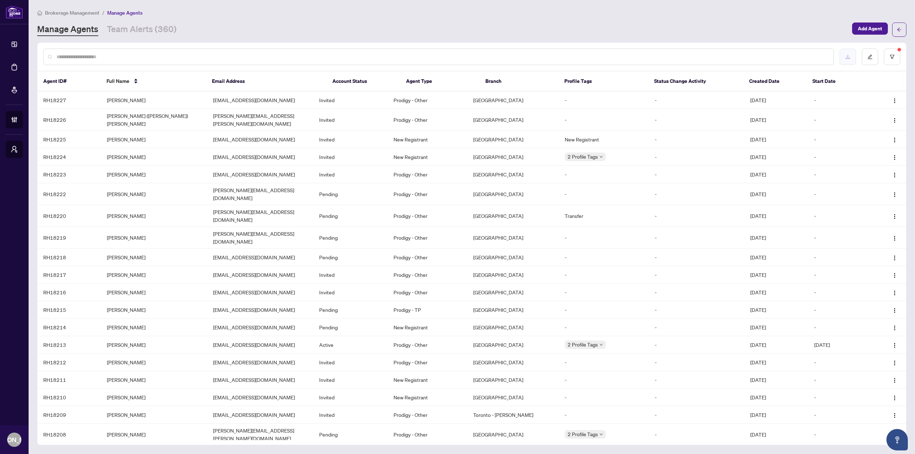
click at [853, 59] on button "button" at bounding box center [848, 57] width 16 height 16
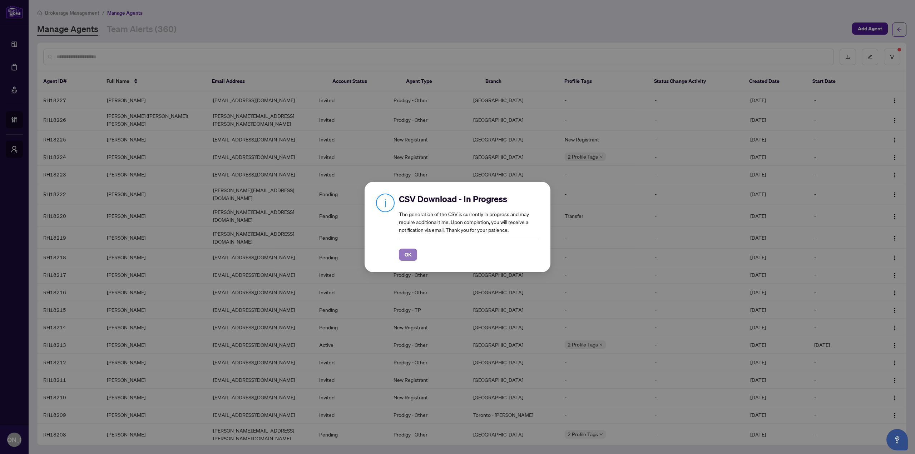
click at [408, 257] on span "OK" at bounding box center [408, 254] width 7 height 11
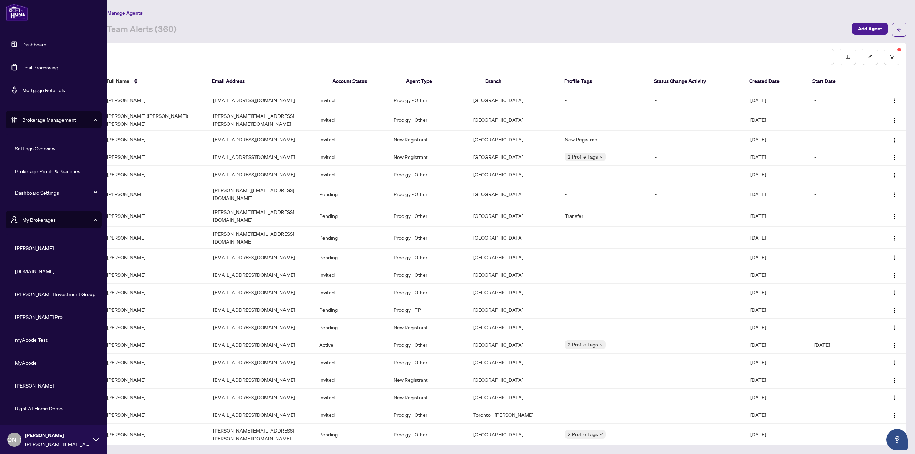
click at [37, 270] on span "[DOMAIN_NAME]" at bounding box center [55, 271] width 81 height 8
click at [48, 297] on span "[PERSON_NAME] Investment Group" at bounding box center [55, 294] width 81 height 8
click at [33, 316] on span "[PERSON_NAME] Pro" at bounding box center [55, 317] width 81 height 8
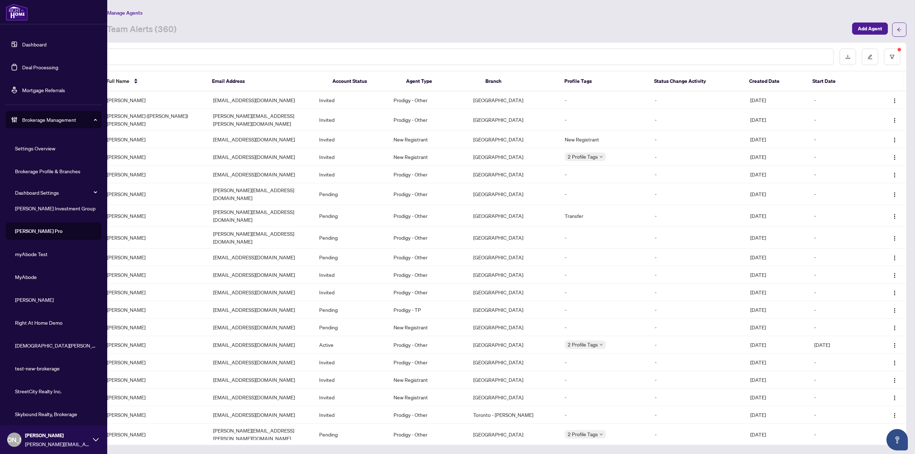
scroll to position [89, 0]
click at [52, 342] on span "[DEMOGRAPHIC_DATA][PERSON_NAME] Realty" at bounding box center [55, 343] width 81 height 8
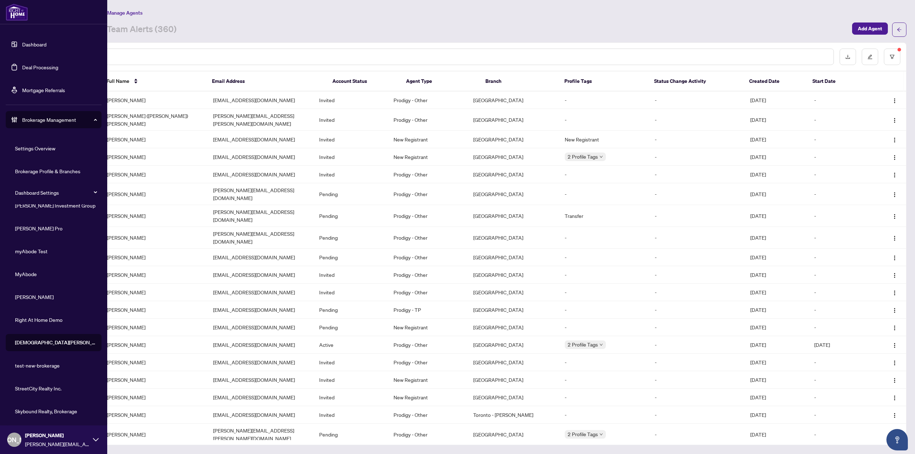
click at [43, 386] on span "StreetCity Realty Inc." at bounding box center [55, 389] width 81 height 8
